Goal: Task Accomplishment & Management: Manage account settings

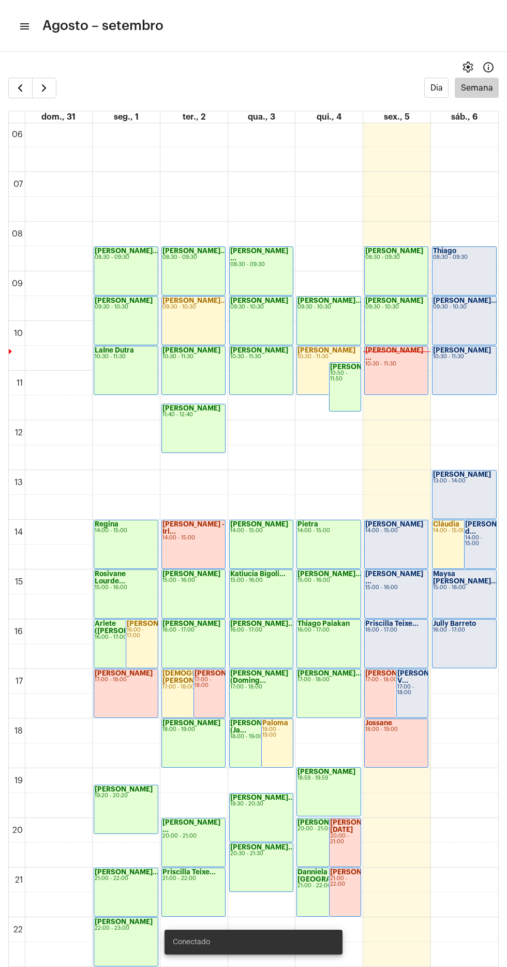
scroll to position [306, 0]
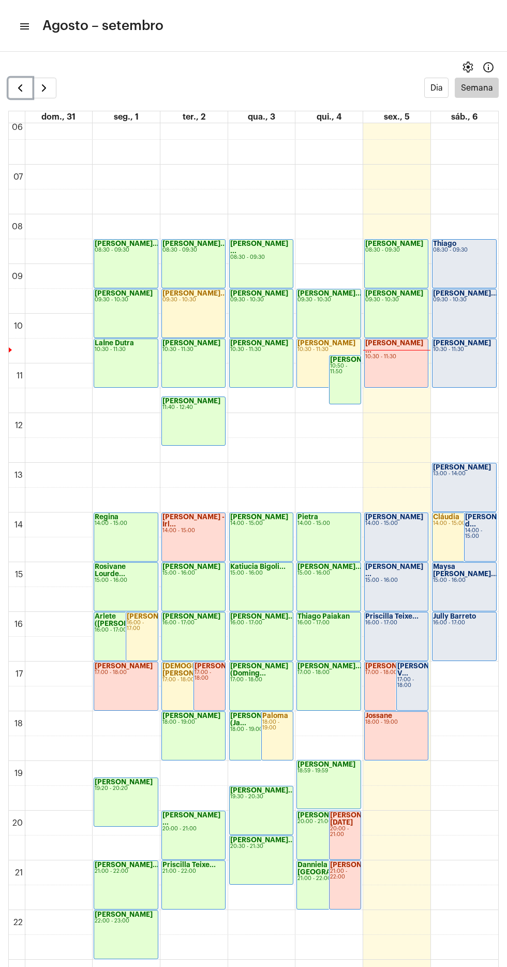
click at [22, 86] on span "button" at bounding box center [20, 88] width 12 height 12
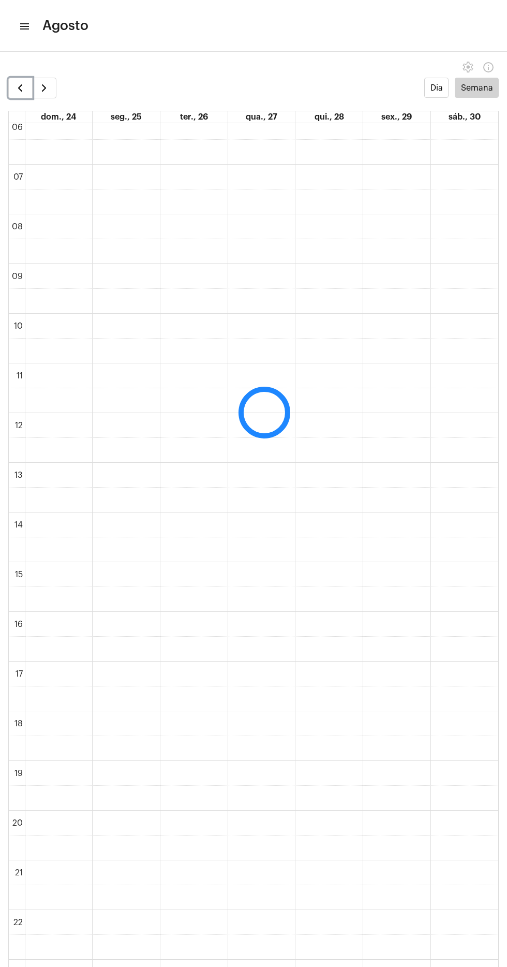
scroll to position [299, 0]
click at [44, 82] on span "button" at bounding box center [44, 88] width 12 height 12
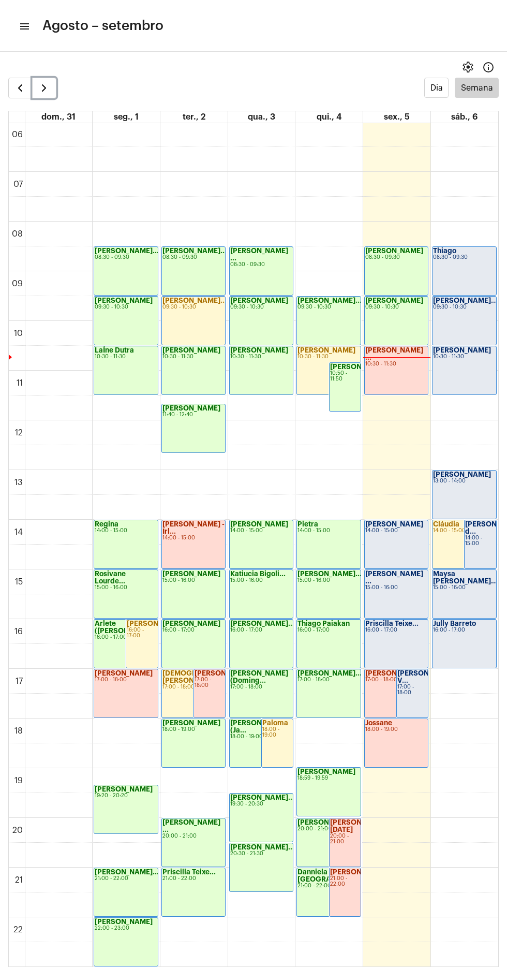
click at [46, 87] on span "button" at bounding box center [44, 88] width 12 height 12
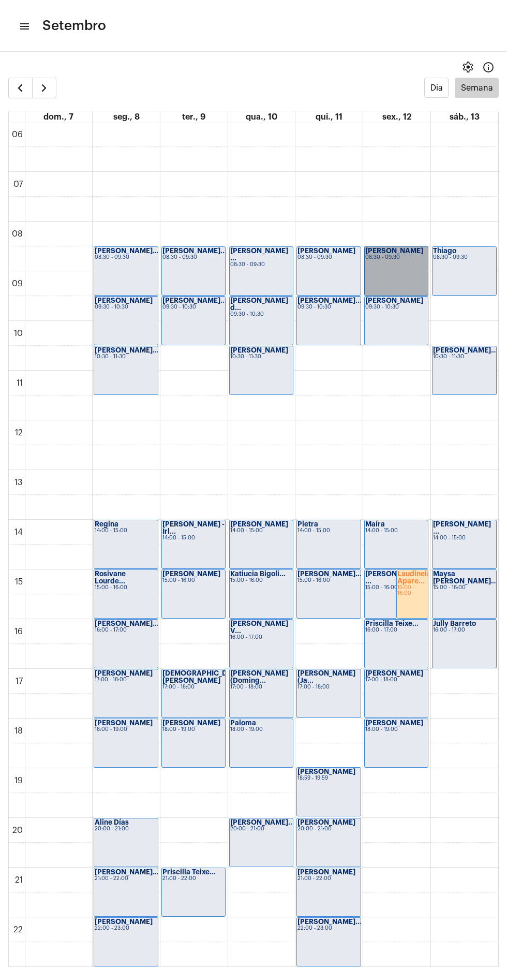
click at [388, 257] on link "Maria 08:30 - 09:30" at bounding box center [396, 270] width 64 height 49
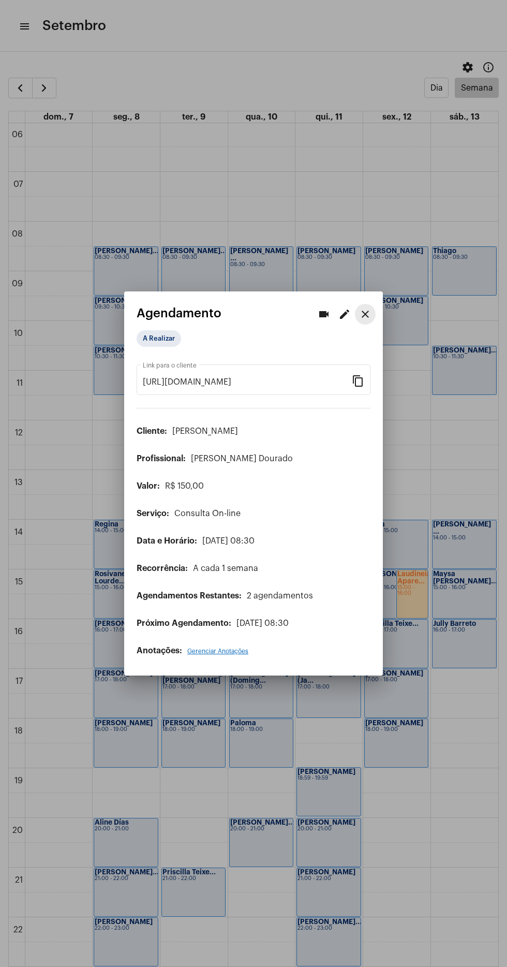
click at [363, 308] on mat-icon "close" at bounding box center [365, 314] width 12 height 12
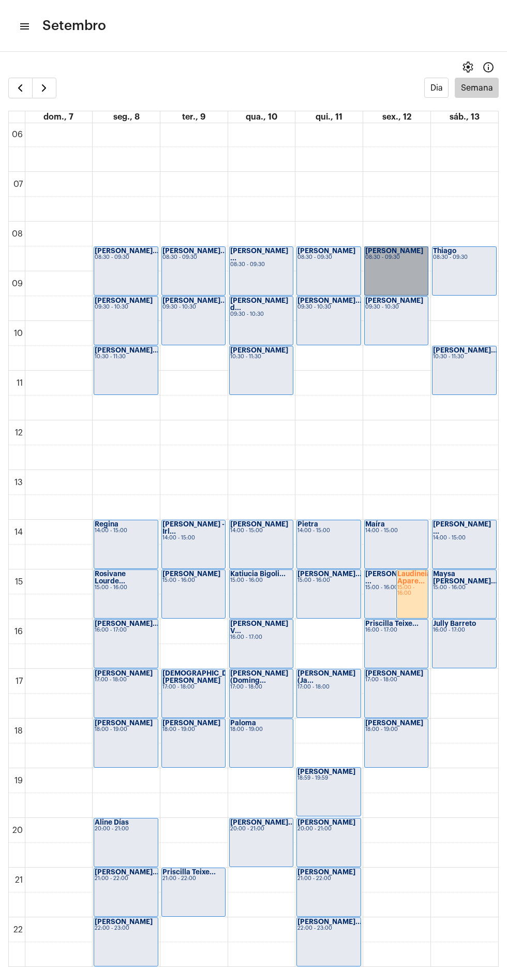
click at [394, 261] on link "Maria 08:30 - 09:30" at bounding box center [396, 270] width 64 height 49
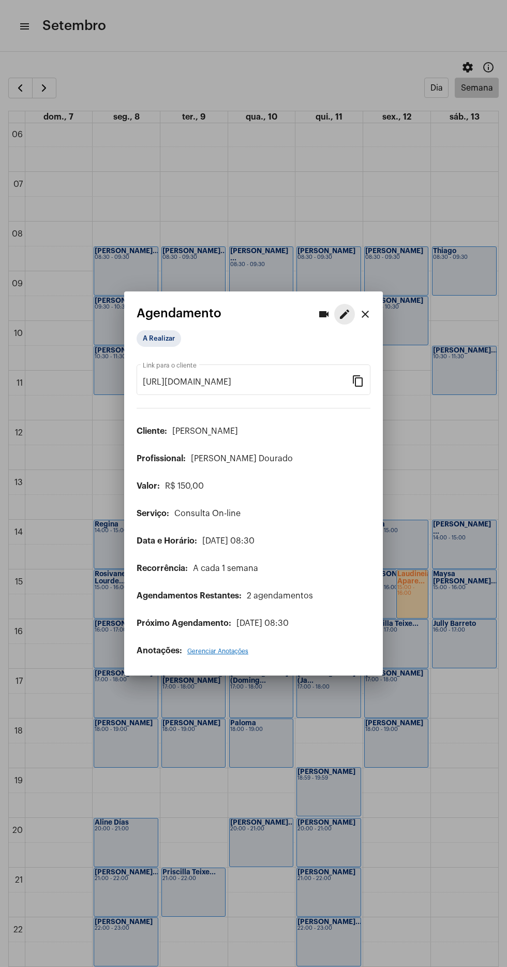
click at [344, 308] on mat-icon "edit" at bounding box center [345, 314] width 12 height 12
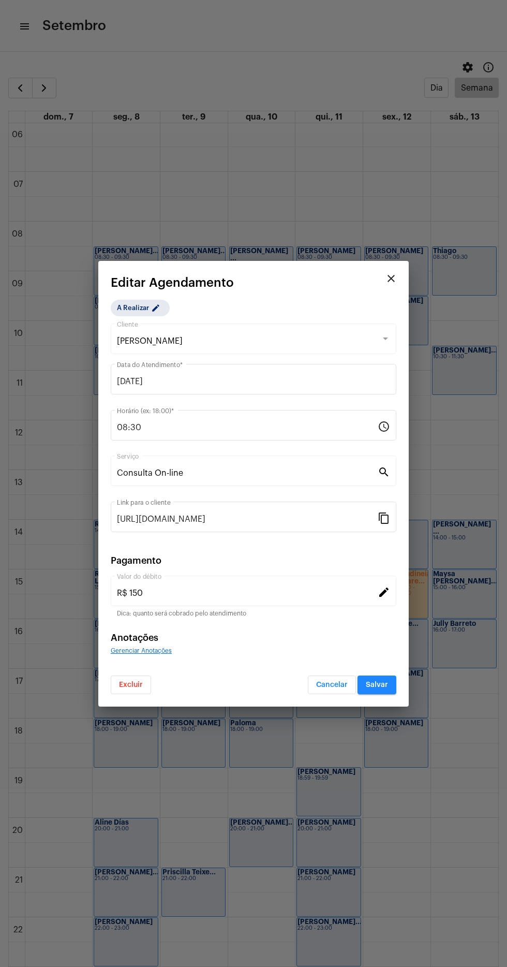
click at [206, 425] on input "08:30" at bounding box center [247, 427] width 261 height 9
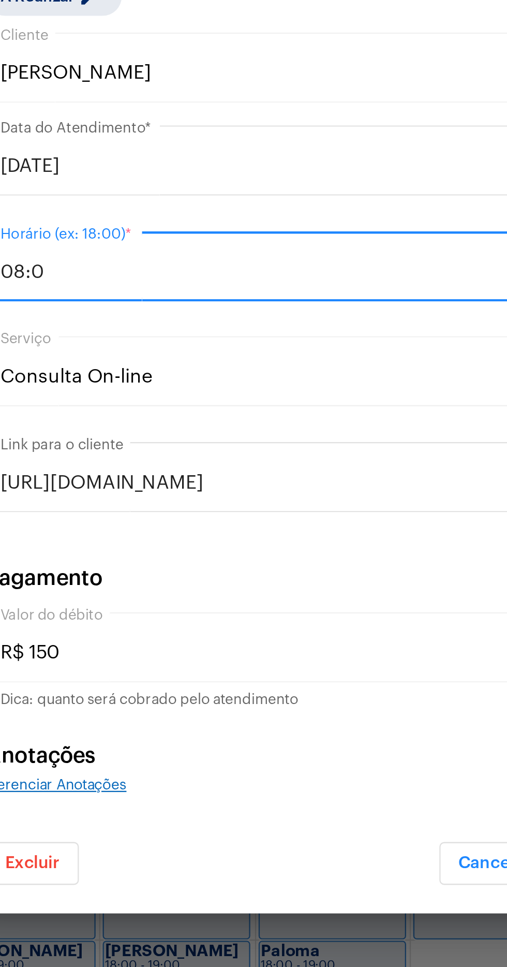
type input "08:00"
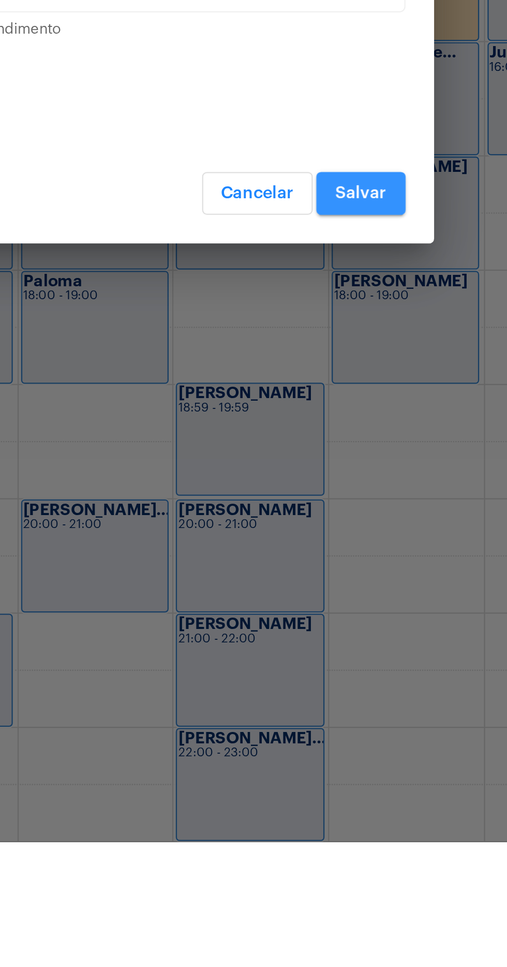
click at [392, 684] on button "Salvar" at bounding box center [377, 685] width 39 height 19
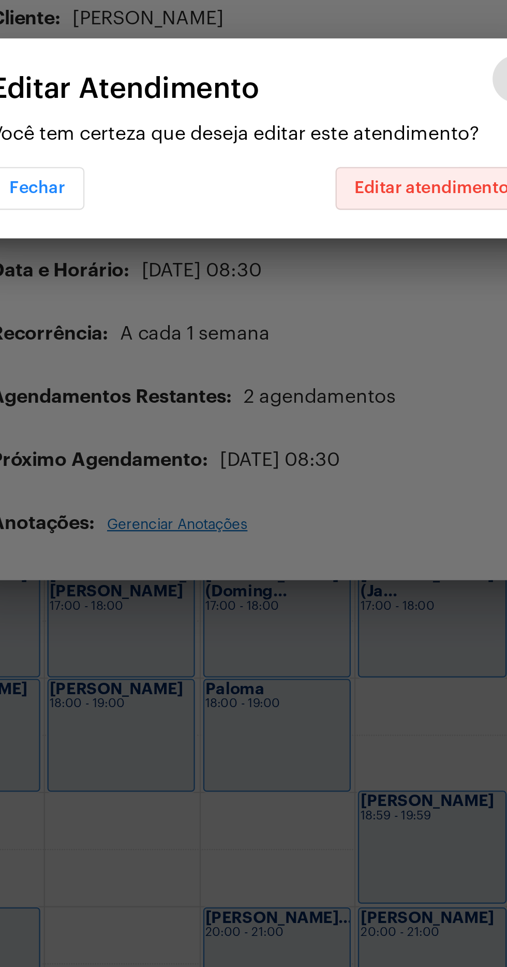
click at [348, 498] on button "Editar atendimento" at bounding box center [329, 505] width 84 height 19
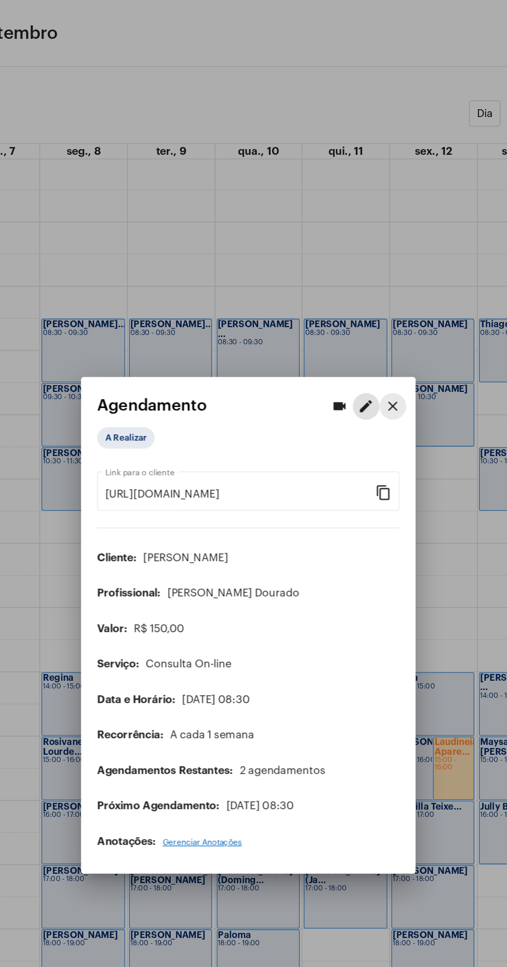
click at [365, 308] on mat-icon "close" at bounding box center [365, 314] width 12 height 12
